Goal: Information Seeking & Learning: Find specific fact

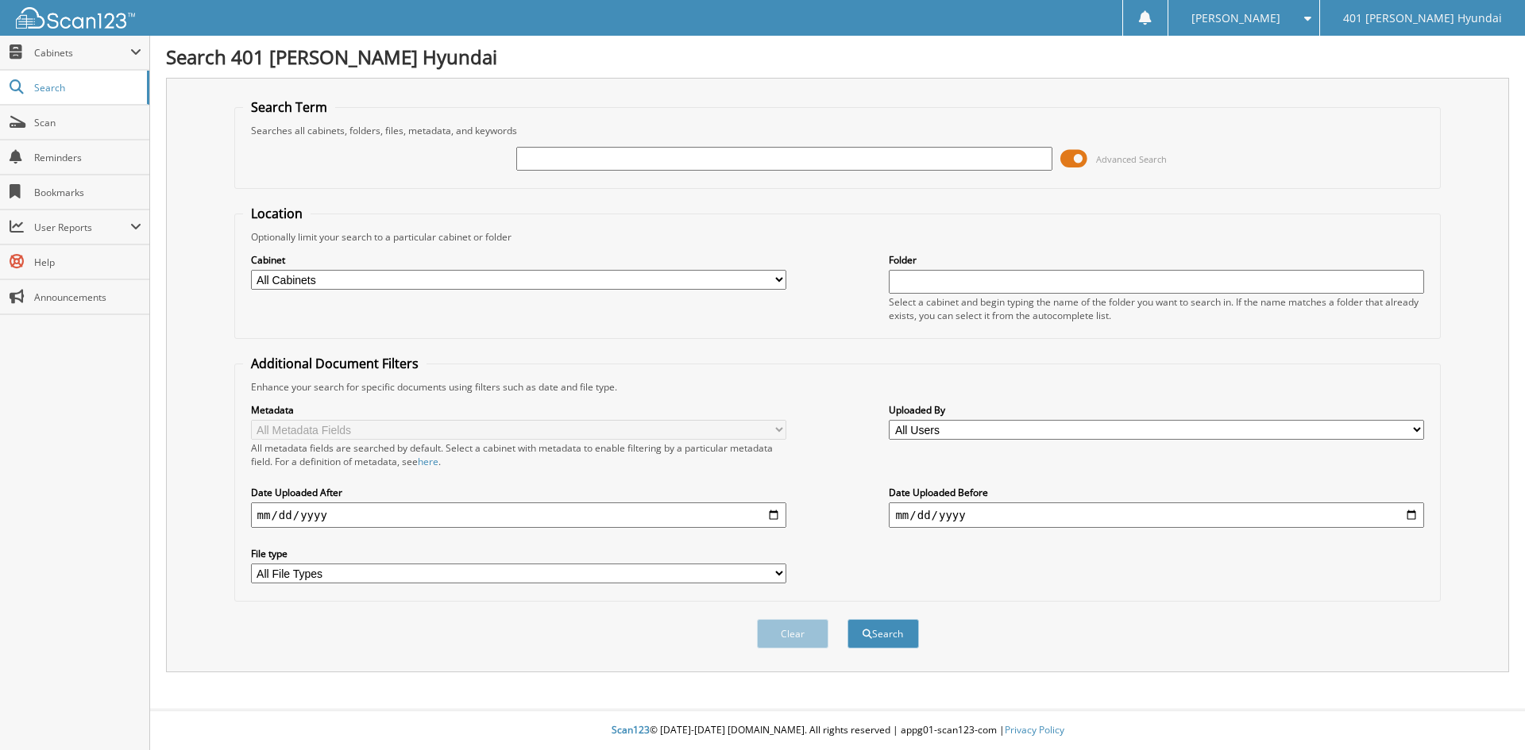
click at [785, 165] on input "text" at bounding box center [783, 159] width 535 height 24
type input "mascowe"
click at [877, 642] on button "Search" at bounding box center [882, 633] width 71 height 29
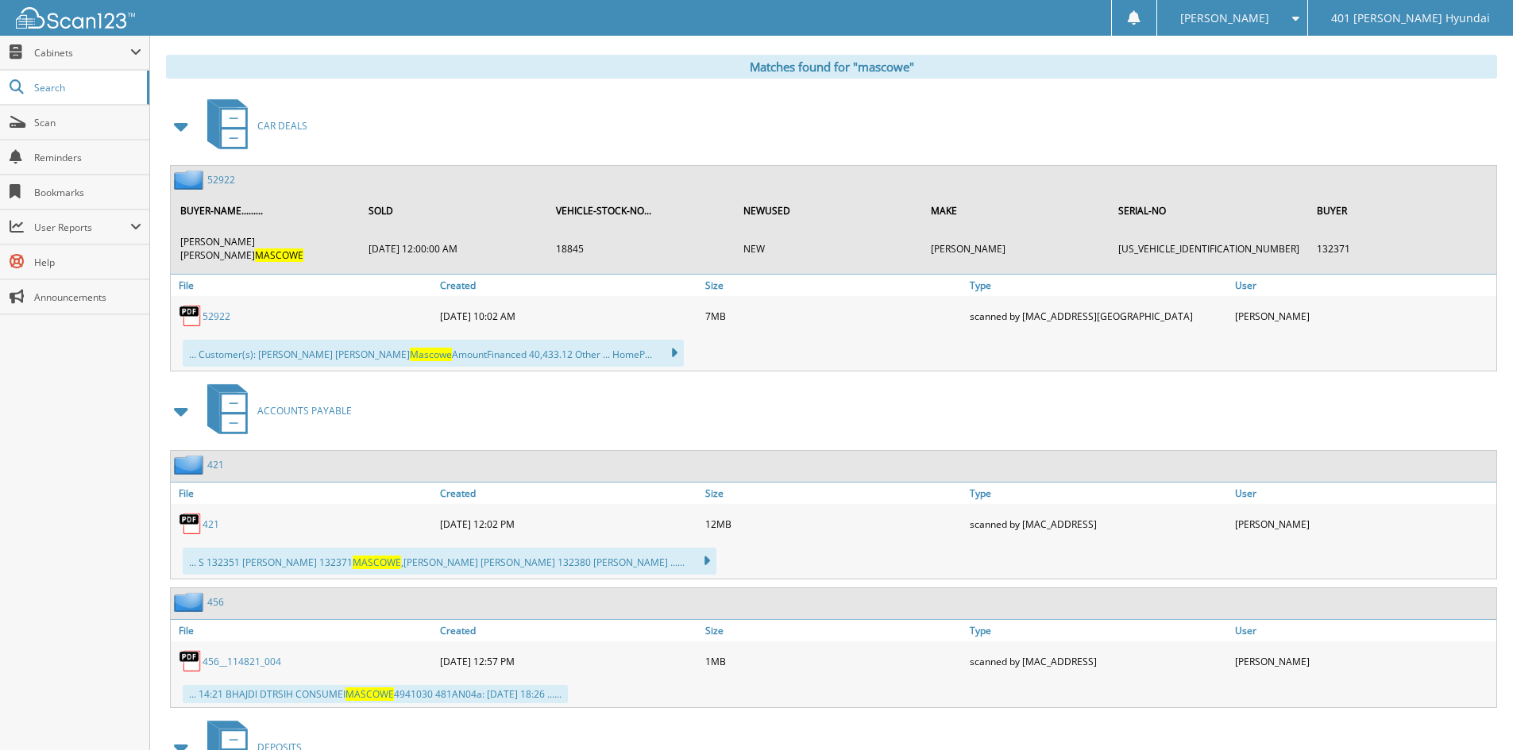
scroll to position [635, 0]
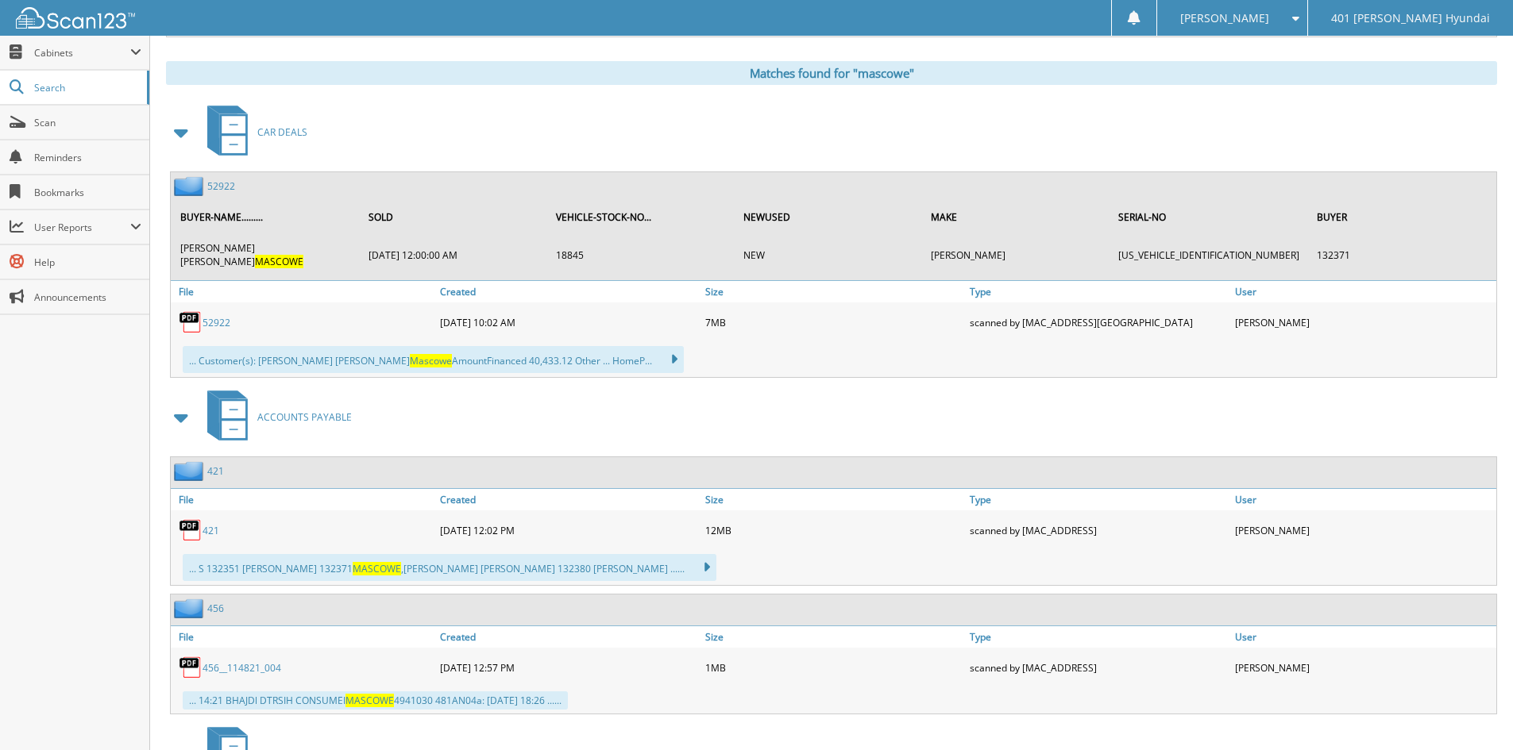
click at [208, 316] on link "52922" at bounding box center [217, 323] width 28 height 14
